Goal: Task Accomplishment & Management: Manage account settings

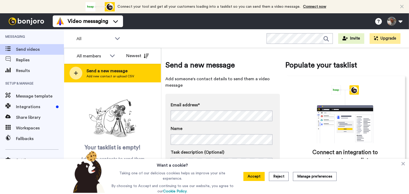
click at [77, 75] on icon at bounding box center [76, 73] width 4 height 5
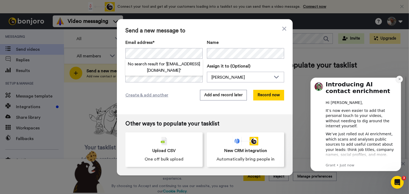
click at [400, 78] on icon "Dismiss notification" at bounding box center [399, 79] width 3 height 3
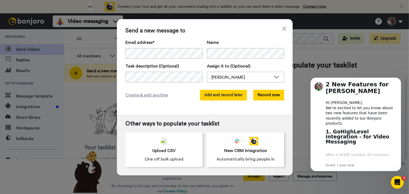
click at [223, 95] on button "Add and record later" at bounding box center [223, 95] width 47 height 11
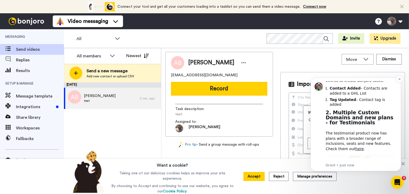
scroll to position [127, 0]
click at [399, 80] on icon "Dismiss notification" at bounding box center [399, 79] width 3 height 3
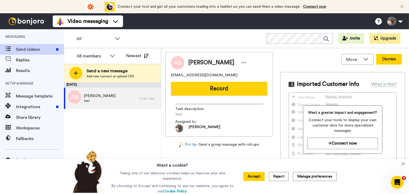
click at [387, 59] on button "Dismiss" at bounding box center [389, 59] width 26 height 11
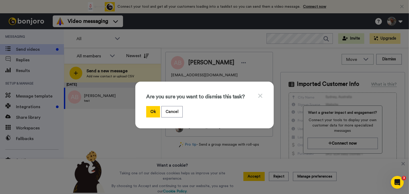
click at [258, 94] on icon at bounding box center [260, 96] width 4 height 4
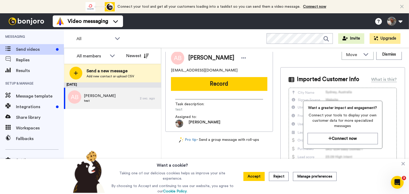
scroll to position [0, 0]
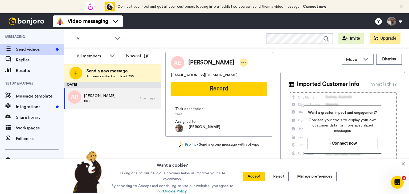
click at [240, 62] on div at bounding box center [244, 63] width 8 height 8
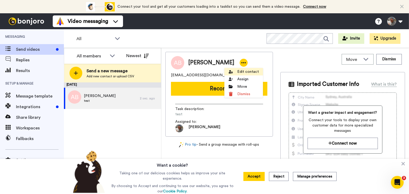
click at [236, 72] on li "Edit contact" at bounding box center [243, 71] width 39 height 7
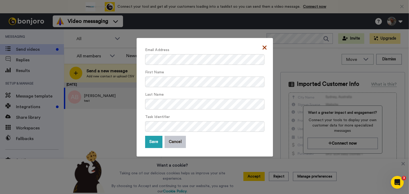
click at [262, 45] on icon at bounding box center [264, 47] width 4 height 6
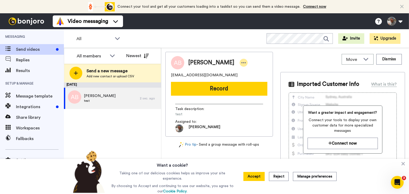
click at [241, 61] on icon at bounding box center [243, 62] width 5 height 5
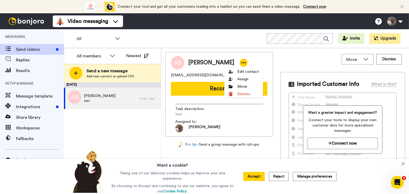
click at [208, 127] on span "[PERSON_NAME]" at bounding box center [200, 129] width 51 height 8
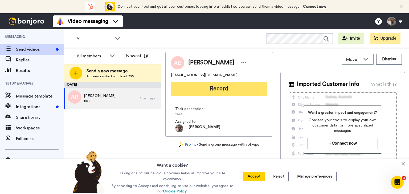
click at [204, 89] on button "Record" at bounding box center [219, 89] width 96 height 14
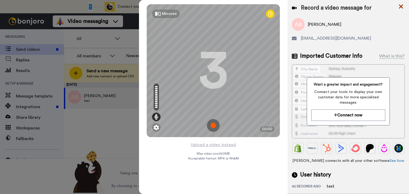
click at [400, 7] on icon at bounding box center [401, 7] width 4 height 4
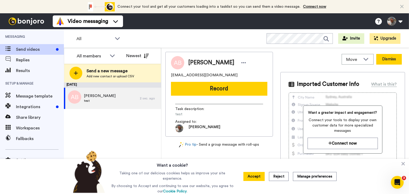
click at [387, 61] on button "Dismiss" at bounding box center [389, 59] width 26 height 11
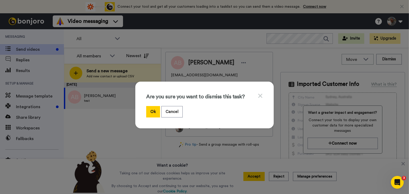
click at [258, 95] on icon at bounding box center [260, 96] width 4 height 4
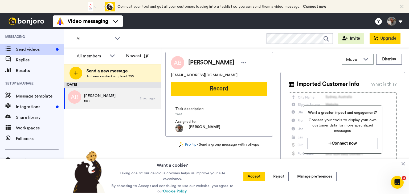
click at [380, 37] on button "Upgrade" at bounding box center [384, 38] width 31 height 11
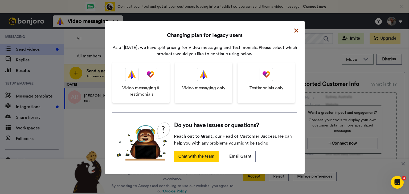
click at [294, 29] on icon at bounding box center [296, 30] width 4 height 4
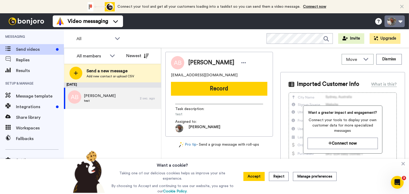
click at [396, 21] on button at bounding box center [394, 21] width 20 height 12
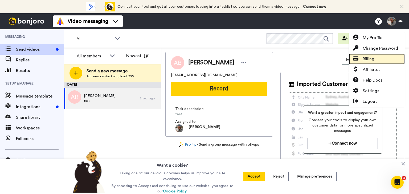
click at [372, 58] on span "Billing" at bounding box center [369, 59] width 12 height 6
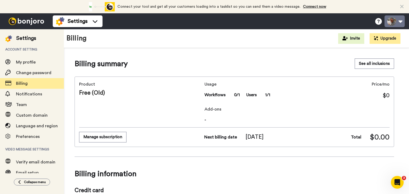
click at [392, 18] on button at bounding box center [394, 21] width 20 height 12
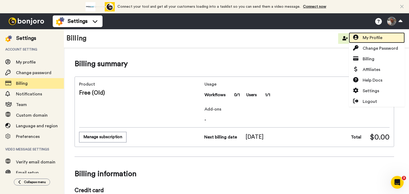
click at [372, 38] on span "My Profile" at bounding box center [373, 38] width 20 height 6
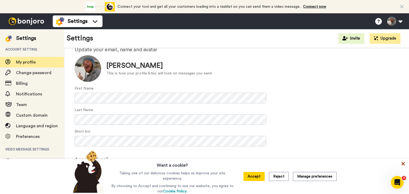
click at [402, 167] on icon at bounding box center [402, 163] width 5 height 5
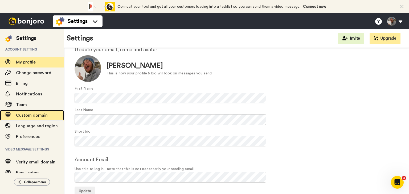
click at [38, 113] on span "Custom domain" at bounding box center [40, 115] width 48 height 6
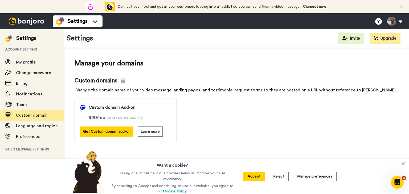
click at [24, 18] on img at bounding box center [26, 21] width 40 height 7
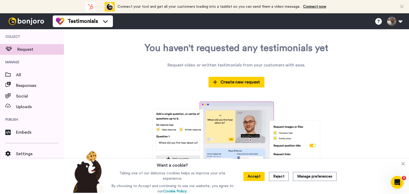
scroll to position [38, 0]
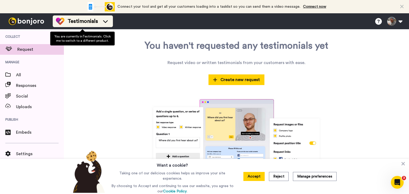
click at [88, 26] on li "Testimonials" at bounding box center [83, 21] width 60 height 12
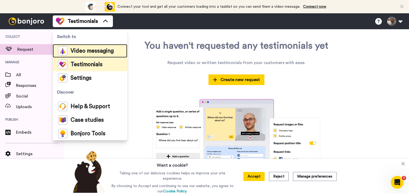
click at [87, 55] on div "Video messaging" at bounding box center [86, 50] width 56 height 9
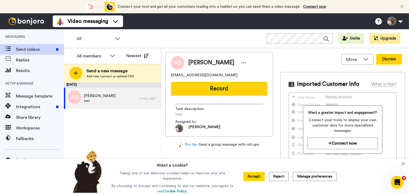
click at [380, 60] on button "Dismiss" at bounding box center [389, 59] width 26 height 11
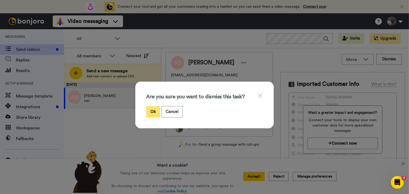
click at [152, 112] on button "Ok" at bounding box center [153, 111] width 14 height 11
